Goal: Task Accomplishment & Management: Manage account settings

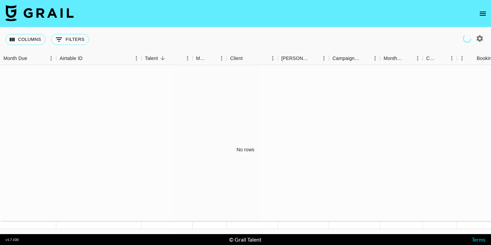
click at [483, 13] on icon "open drawer" at bounding box center [483, 14] width 8 height 8
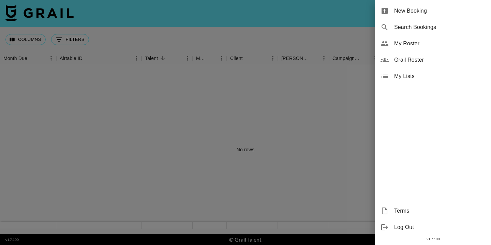
click at [412, 46] on span "My Roster" at bounding box center [439, 44] width 91 height 8
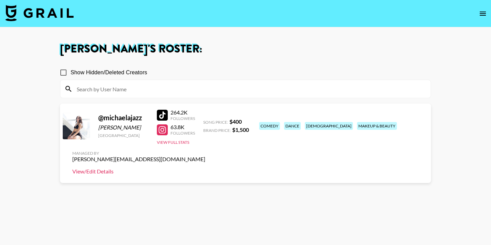
click at [205, 168] on link "View/Edit Details" at bounding box center [138, 171] width 133 height 7
click at [113, 139] on div "@ michaelajazz [PERSON_NAME] [GEOGRAPHIC_DATA] 264.2K Followers 63.8K Followers…" at bounding box center [245, 144] width 371 height 80
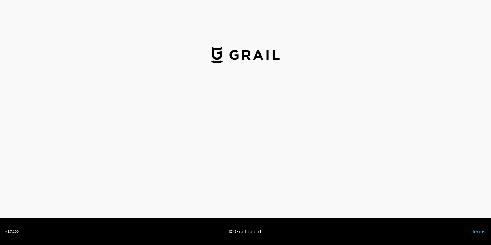
select select "USD"
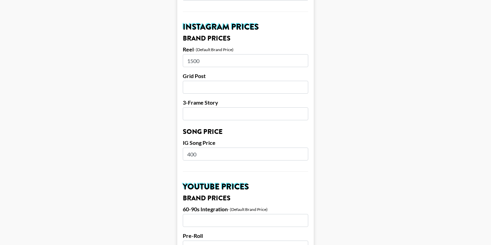
scroll to position [299, 0]
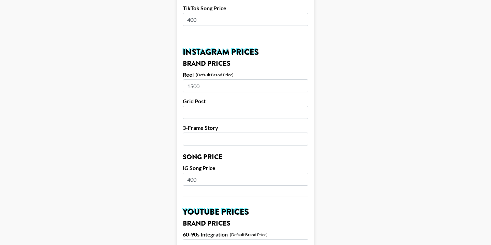
click at [214, 106] on input "number" at bounding box center [246, 112] width 126 height 13
click at [211, 133] on input "number" at bounding box center [246, 139] width 126 height 13
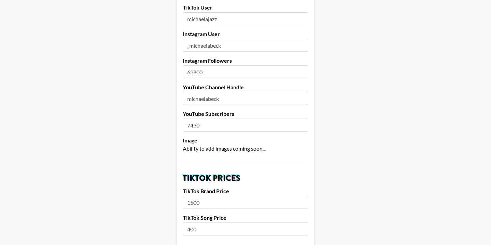
scroll to position [0, 0]
